Goal: Transaction & Acquisition: Purchase product/service

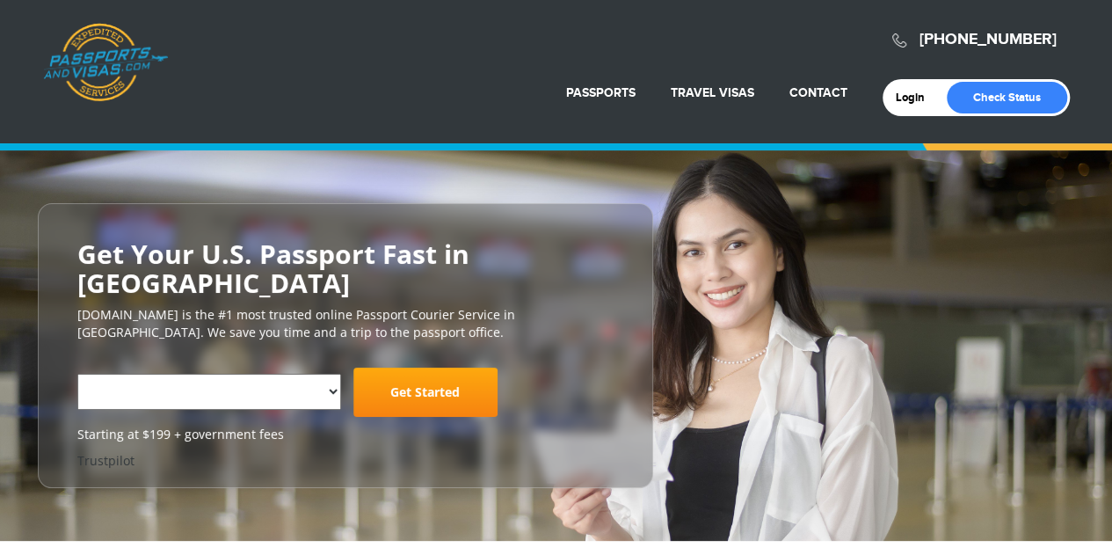
select select "**********"
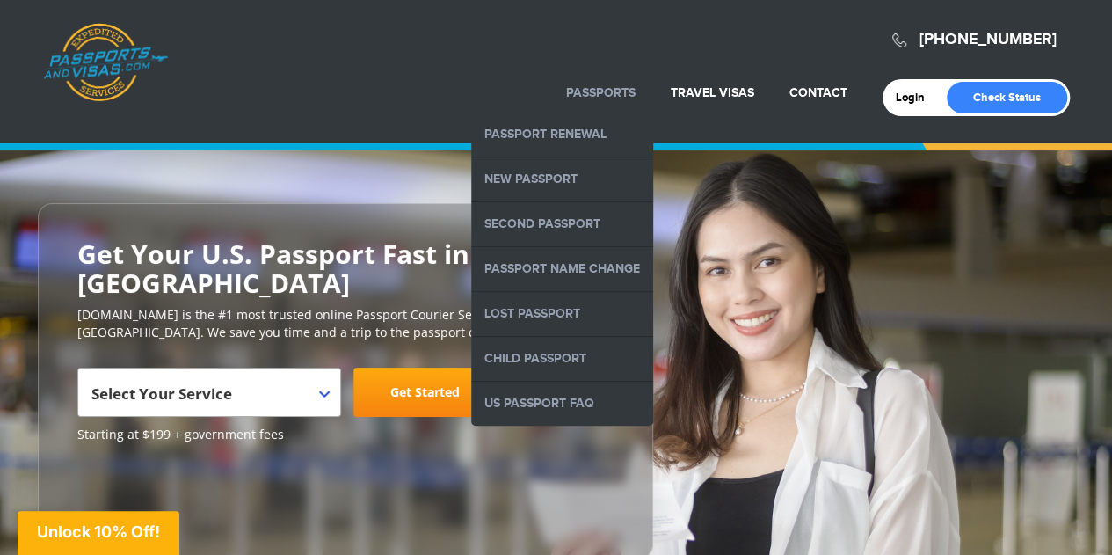
click at [570, 87] on body "720-706-2859 Passports & Visas.com Login Check Status Passports Passport Renewa…" at bounding box center [556, 277] width 1112 height 555
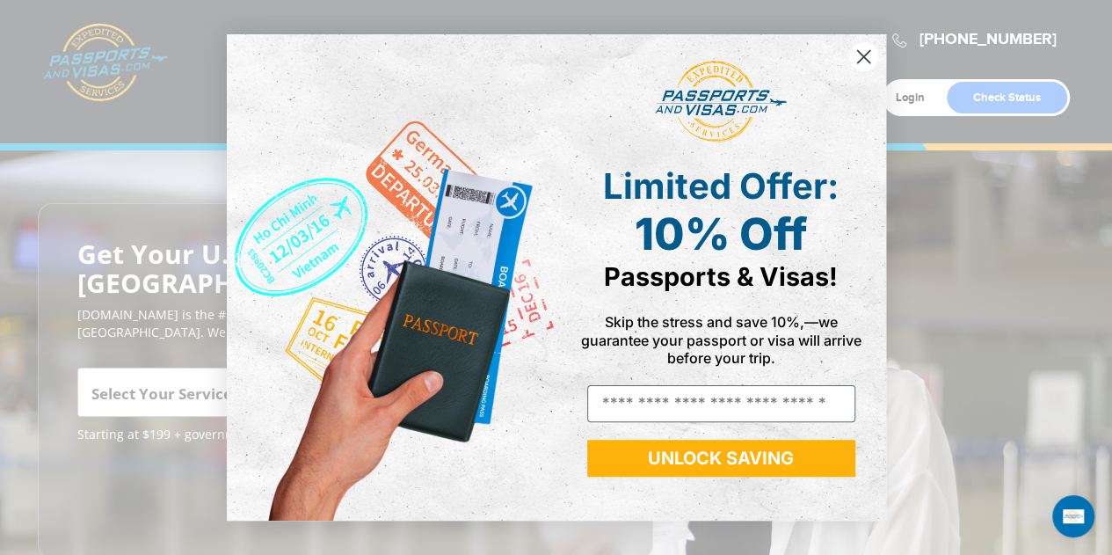
click at [854, 45] on circle "Close dialog" at bounding box center [862, 56] width 29 height 29
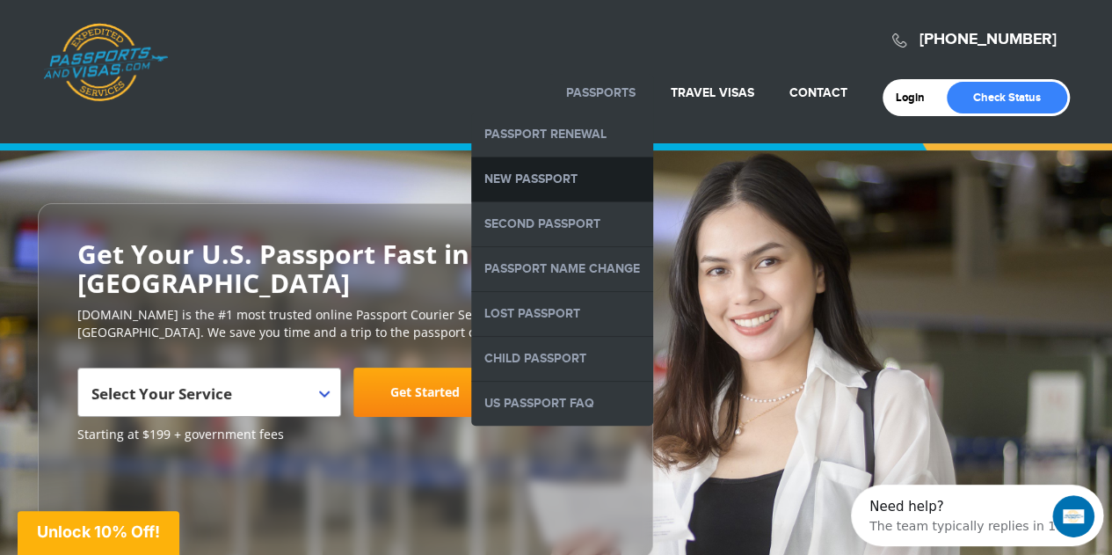
click at [589, 165] on link "New Passport" at bounding box center [562, 179] width 182 height 44
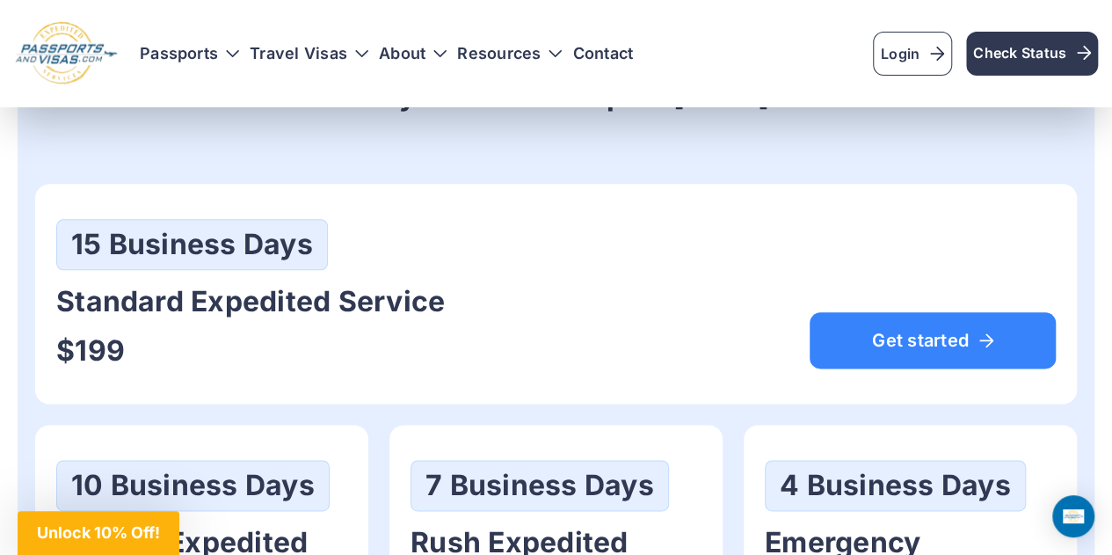
scroll to position [932, 0]
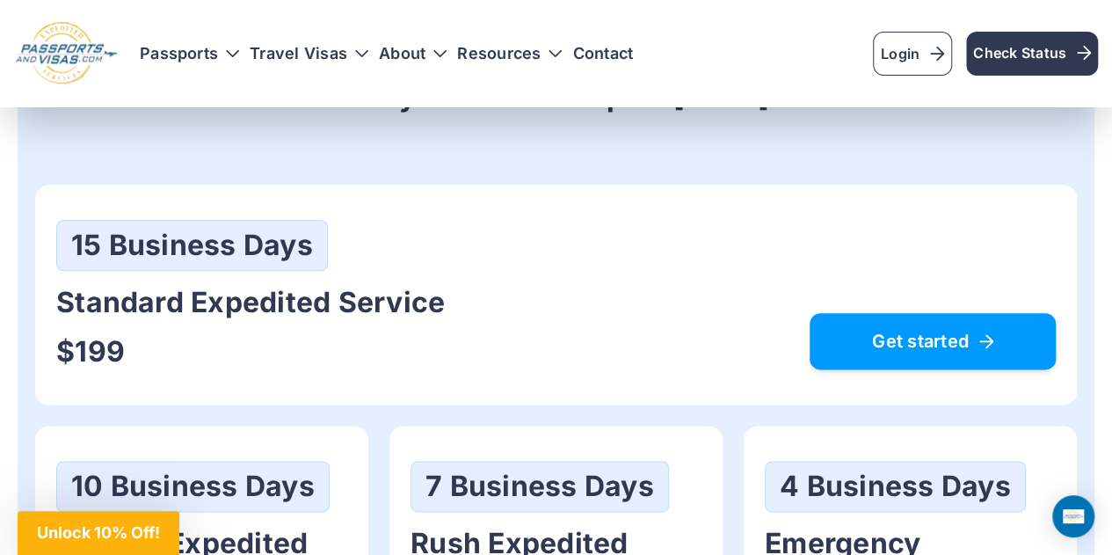
click at [938, 350] on span "Get started" at bounding box center [932, 341] width 200 height 18
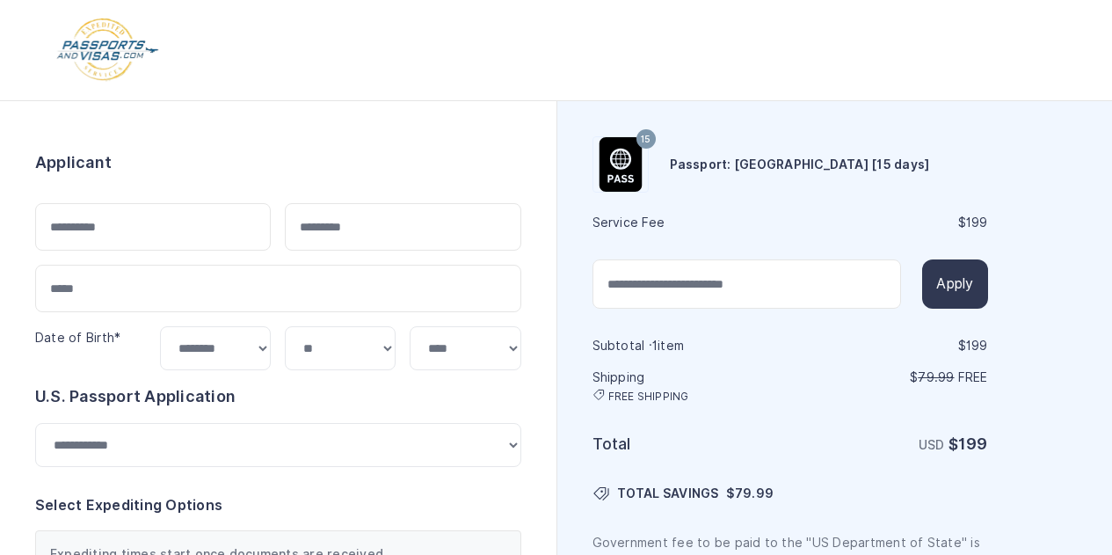
select select "***"
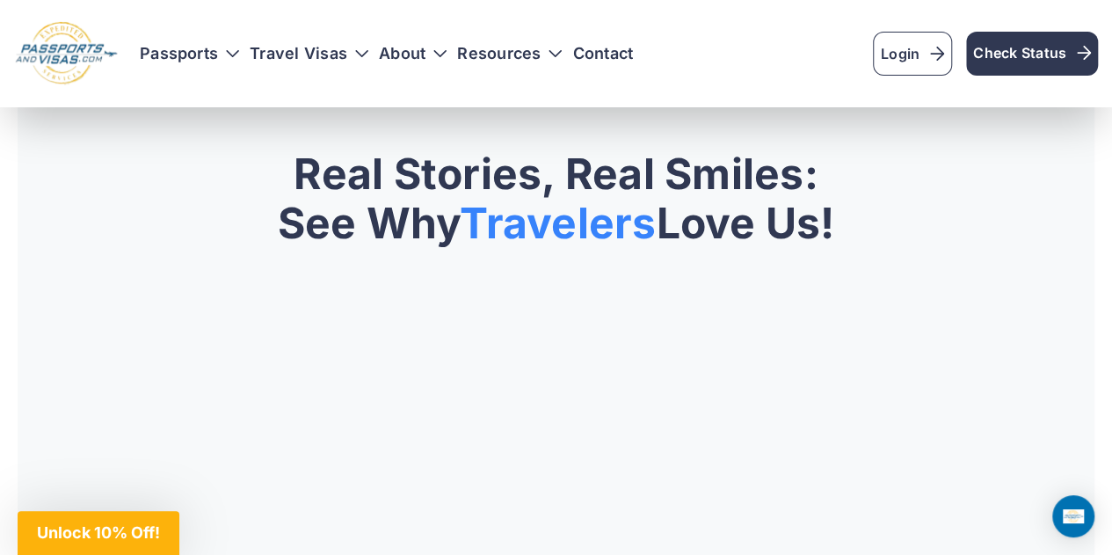
scroll to position [1791, 0]
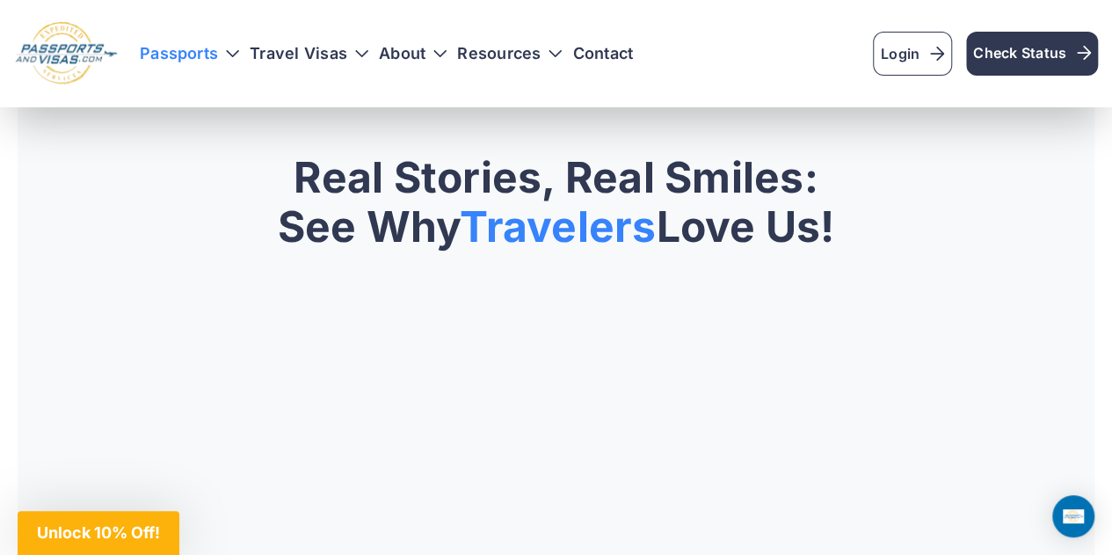
click at [195, 62] on h3 "Passports" at bounding box center [189, 54] width 99 height 18
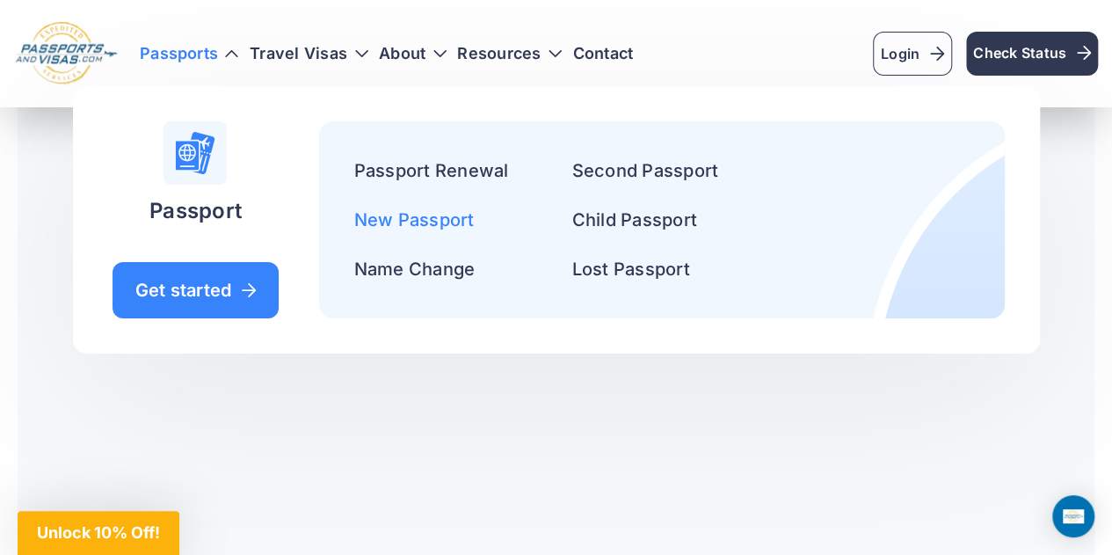
click at [436, 219] on link "New Passport" at bounding box center [414, 219] width 120 height 21
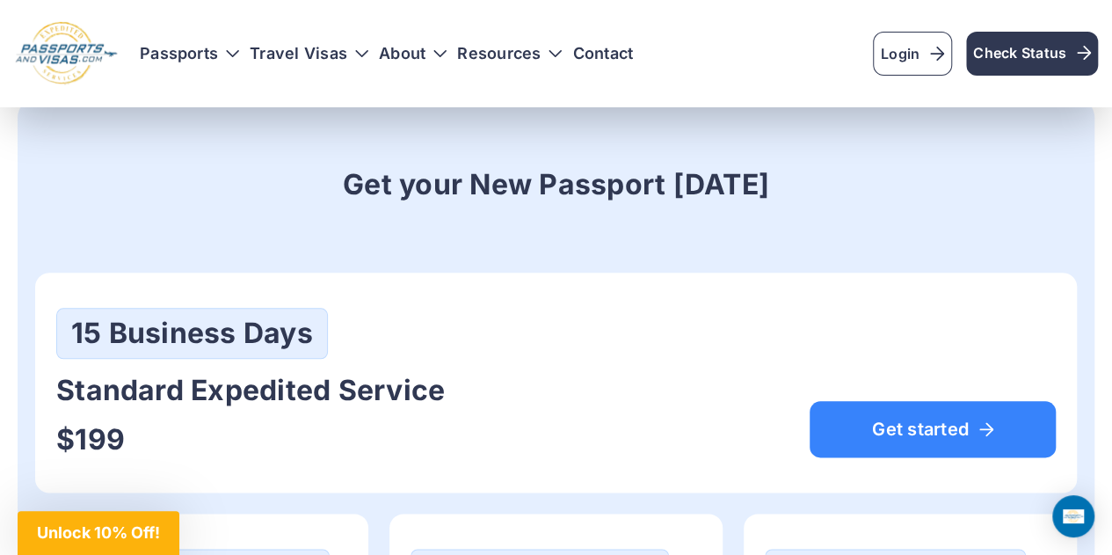
scroll to position [846, 0]
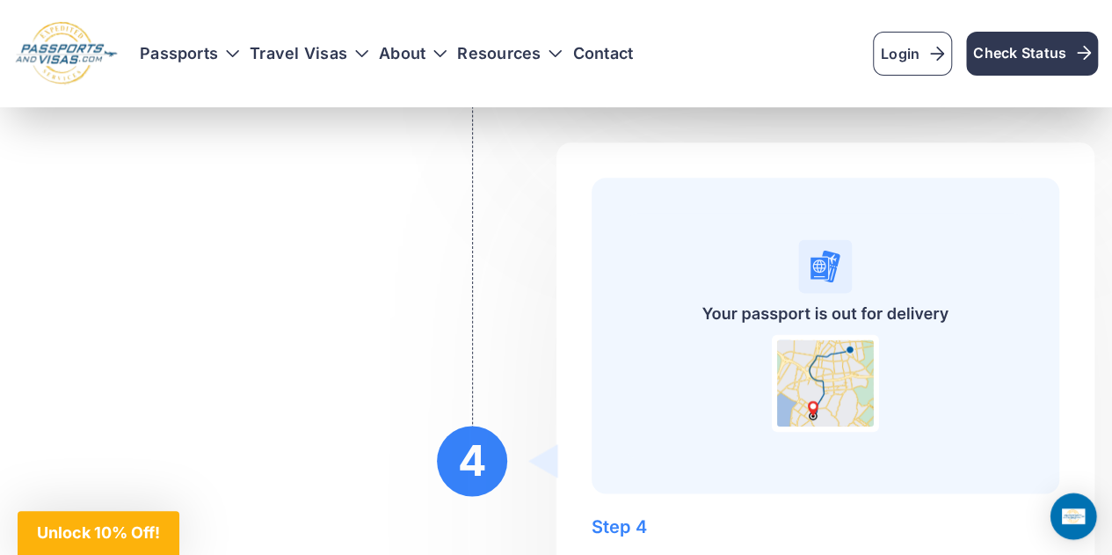
click at [1082, 513] on img "Open Intercom Messenger" at bounding box center [1073, 515] width 23 height 15
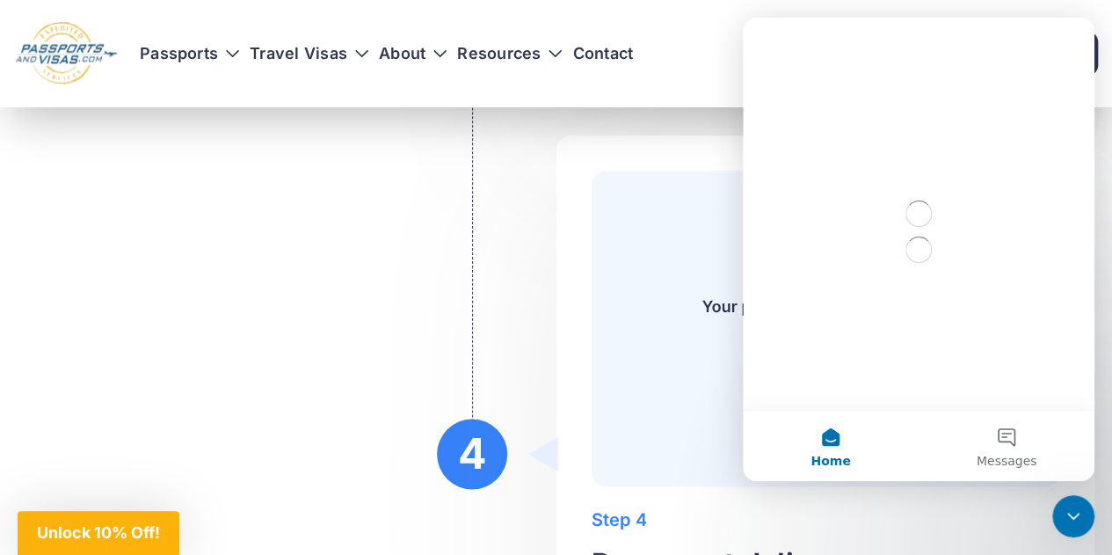
scroll to position [0, 0]
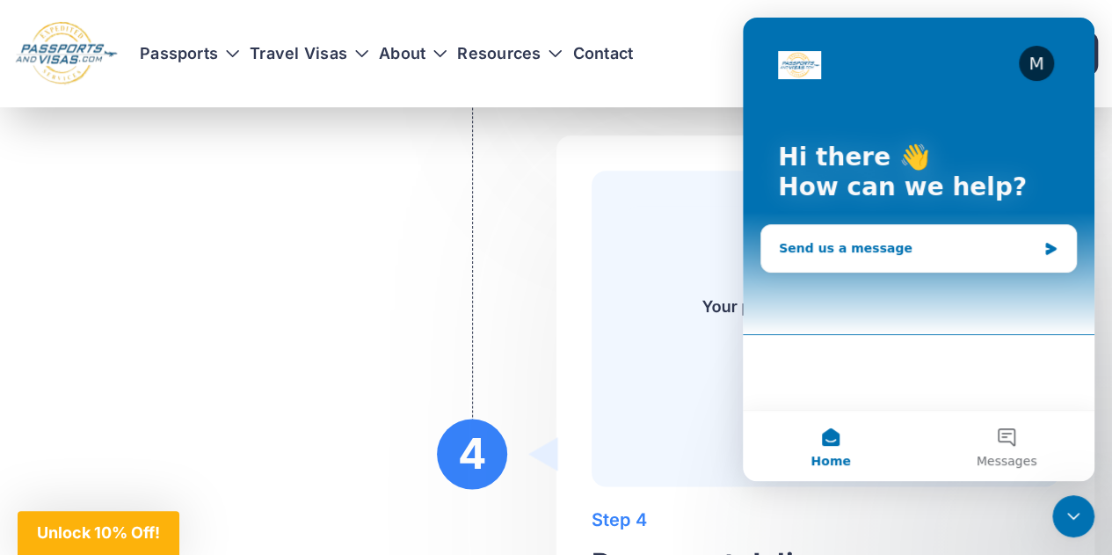
click at [992, 244] on div "Send us a message" at bounding box center [908, 248] width 258 height 18
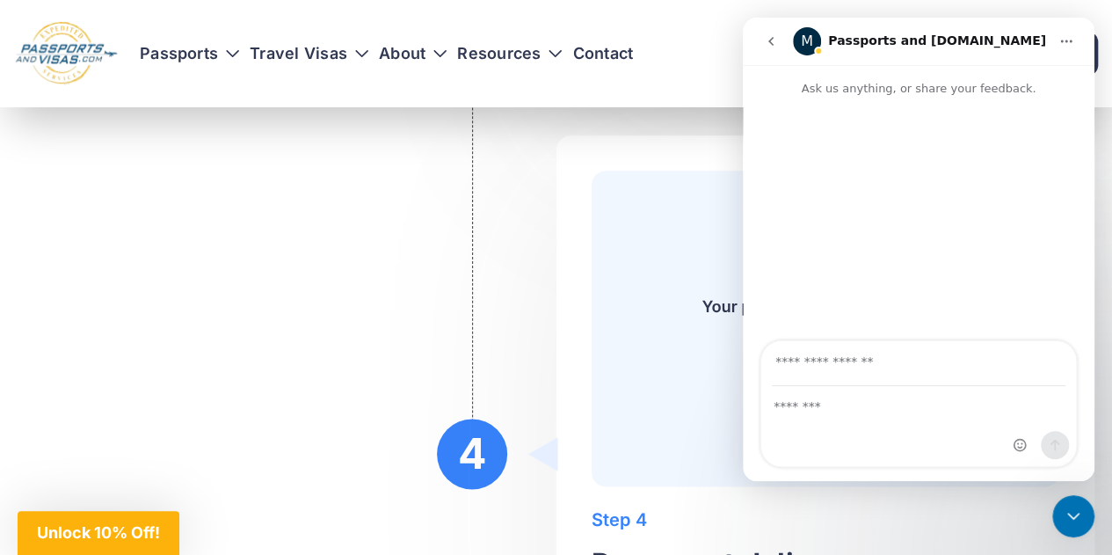
click at [642, 308] on img at bounding box center [825, 328] width 397 height 245
